Goal: Obtain resource: Download file/media

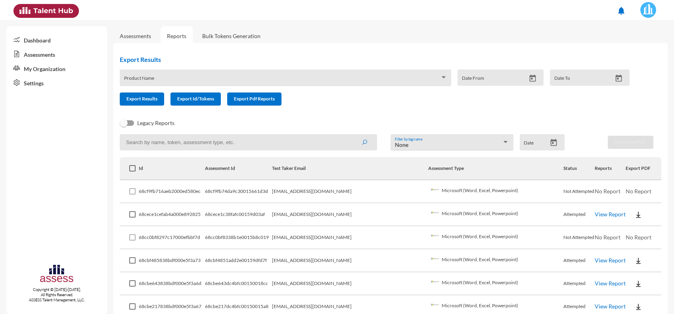
click at [635, 260] on img at bounding box center [639, 261] width 8 height 8
click at [624, 272] on button "EN" at bounding box center [638, 273] width 44 height 15
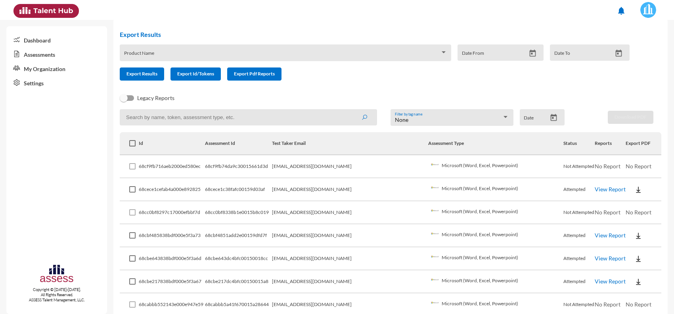
scroll to position [50, 0]
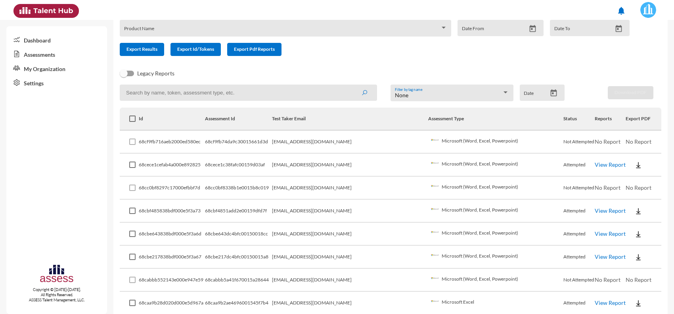
click at [340, 280] on td "[EMAIL_ADDRESS][DOMAIN_NAME]" at bounding box center [350, 280] width 156 height 23
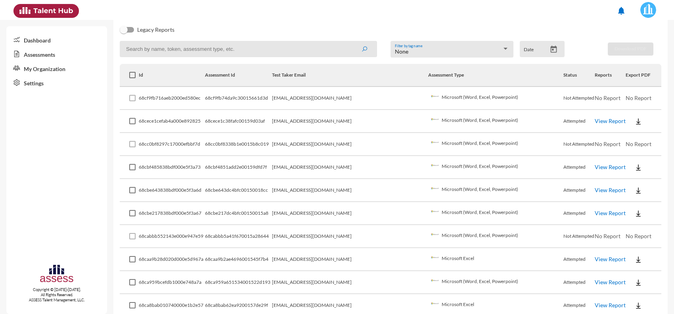
scroll to position [99, 0]
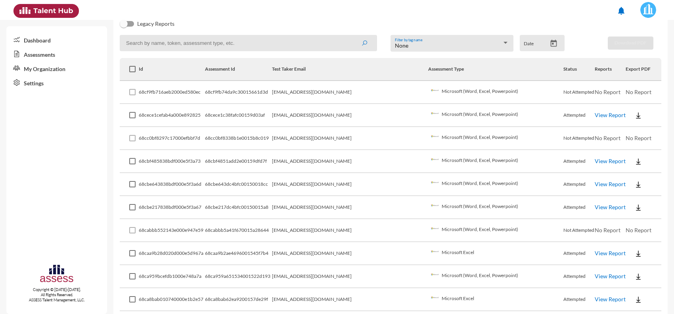
click at [635, 115] on img at bounding box center [639, 115] width 8 height 8
click at [621, 126] on button "EN" at bounding box center [638, 128] width 44 height 15
